Goal: Download file/media

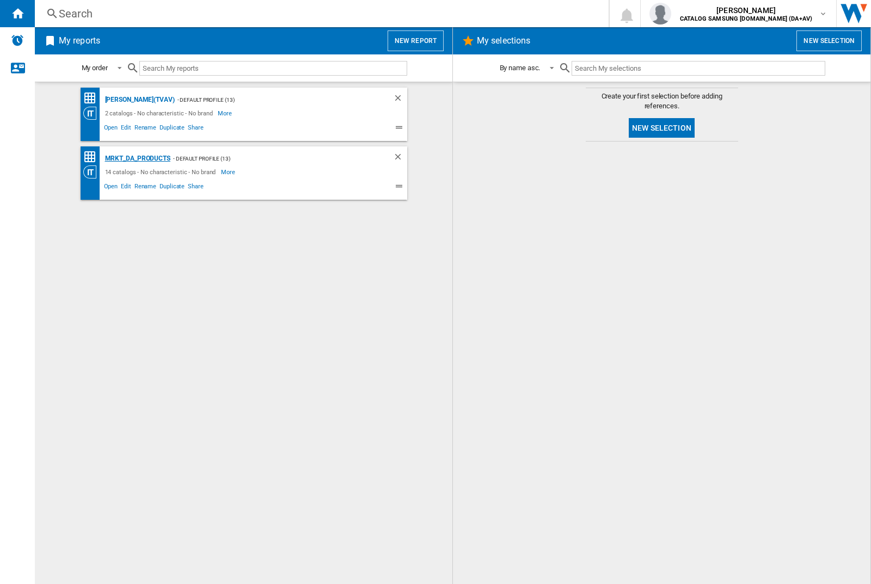
click at [137, 158] on div "MRKT_DA_PRODUCTS" at bounding box center [136, 159] width 68 height 14
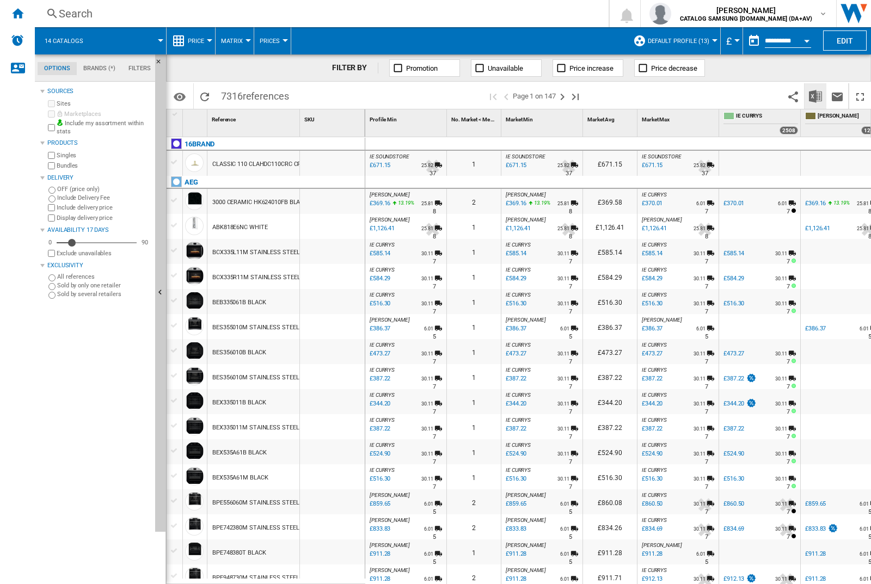
click at [815, 95] on img "Download in Excel" at bounding box center [815, 96] width 13 height 13
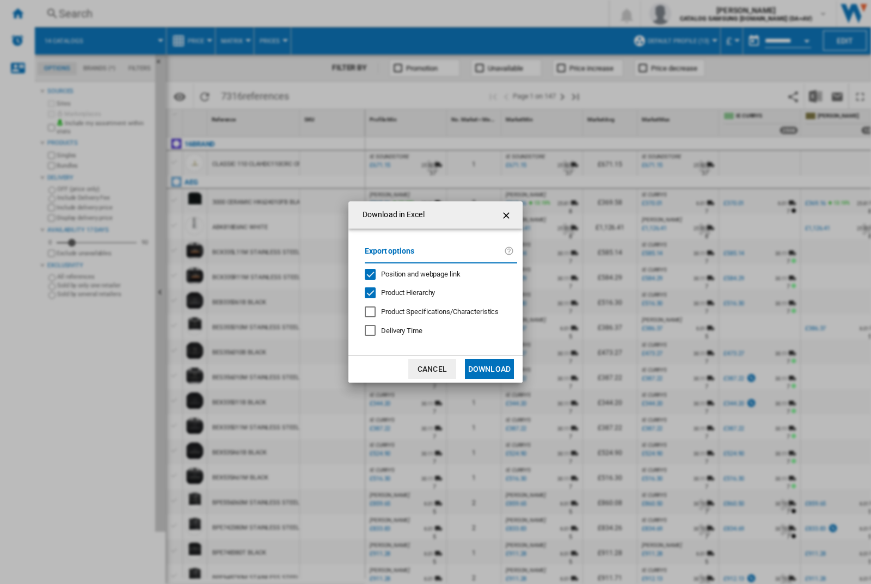
click at [414, 272] on span "Position and webpage link" at bounding box center [420, 274] width 79 height 8
click at [489, 369] on button "Download" at bounding box center [489, 369] width 49 height 20
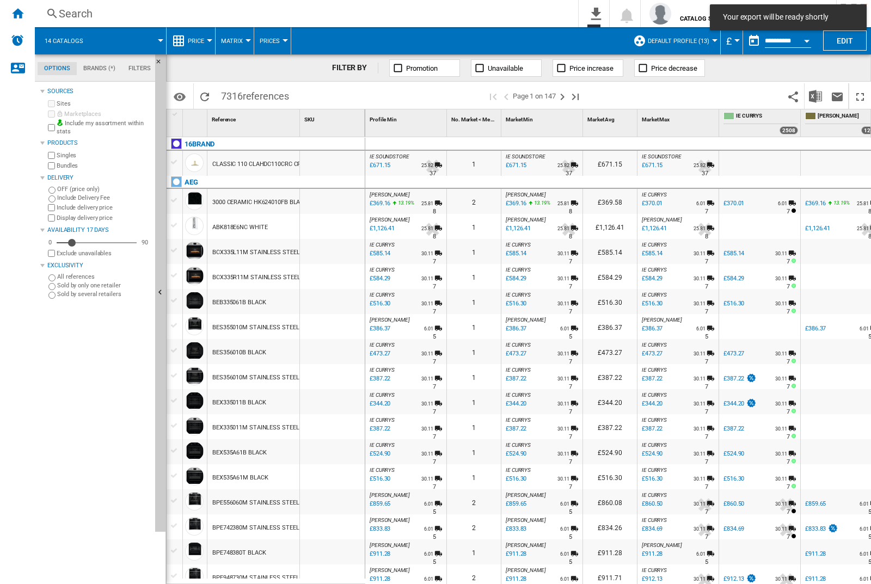
click at [336, 199] on div at bounding box center [332, 201] width 65 height 25
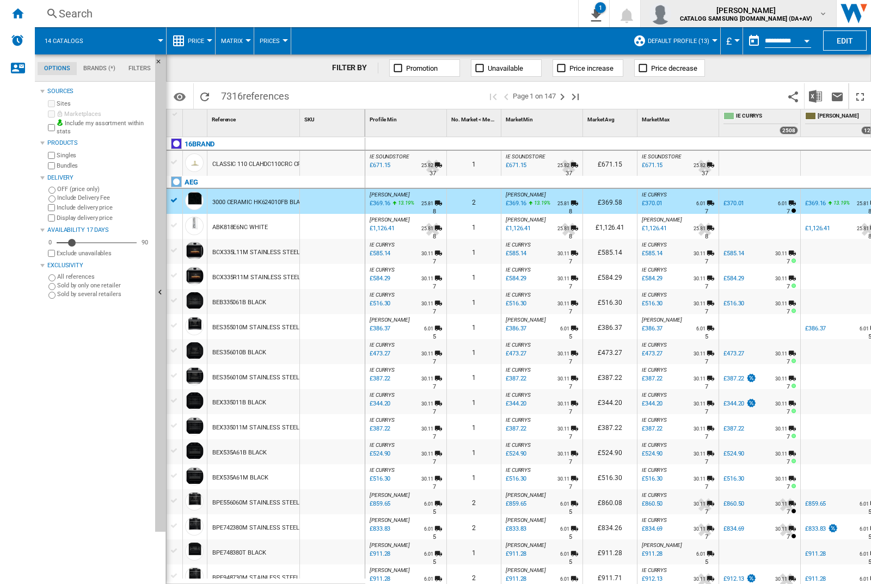
click at [671, 14] on img "button" at bounding box center [660, 14] width 22 height 22
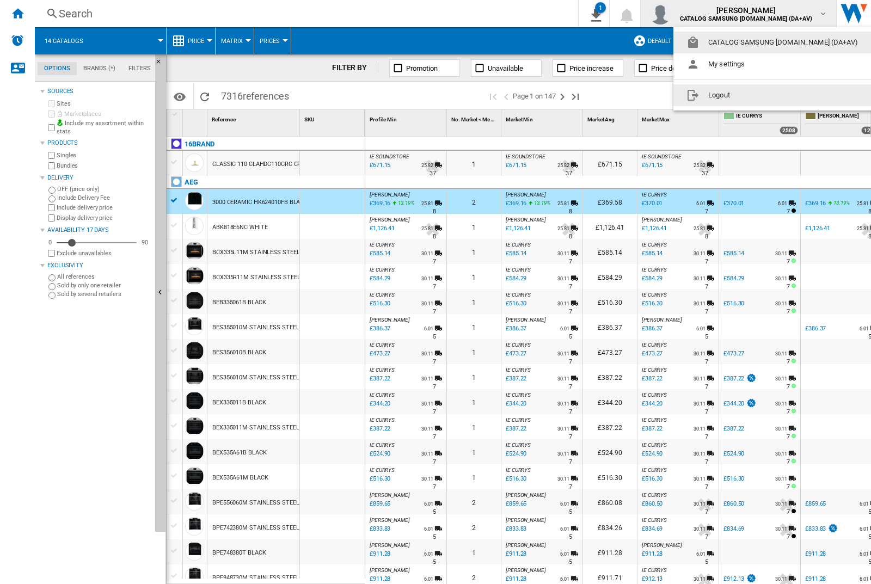
click at [757, 95] on button "Logout" at bounding box center [774, 95] width 202 height 22
